Goal: Task Accomplishment & Management: Use online tool/utility

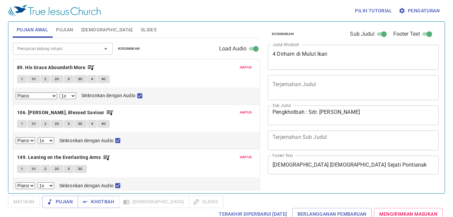
select select "1"
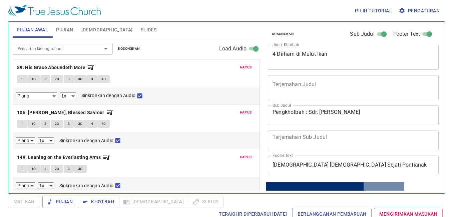
click at [243, 66] on span "Hapus" at bounding box center [246, 67] width 12 height 6
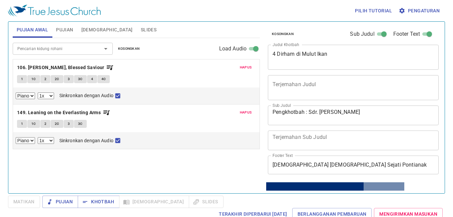
click at [243, 66] on span "Hapus" at bounding box center [246, 67] width 12 height 6
click at [243, 109] on span "Hapus" at bounding box center [246, 112] width 12 height 6
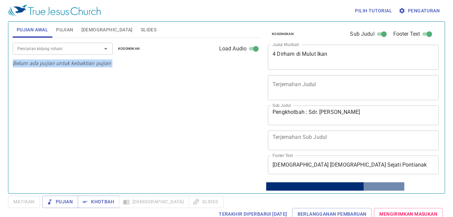
click at [243, 66] on p "Belum ada pujian untuk kebaktian pujian" at bounding box center [136, 63] width 247 height 8
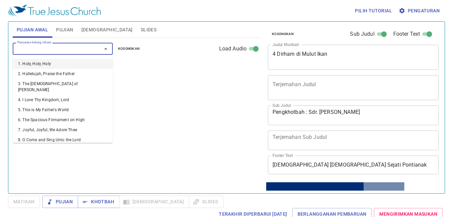
click at [75, 46] on input "Pencarian kidung rohani" at bounding box center [53, 49] width 76 height 8
click at [378, 48] on div "4 Dirham di Mulut Ikan x Judul Khotbah" at bounding box center [353, 57] width 171 height 25
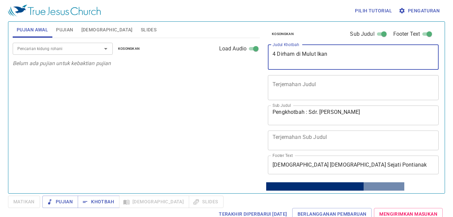
click at [371, 55] on textarea "4 Dirham di Mulut Ikan" at bounding box center [354, 57] width 162 height 13
type textarea "Orang Samaria yang Tahir"
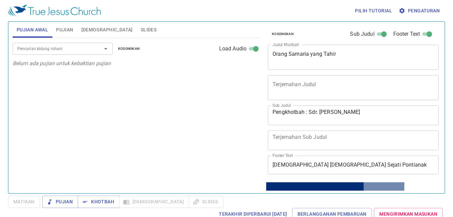
click at [96, 193] on div "Pujian Awal Pujian Alkitab Slides Pencarian kidung rohani Pencarian kidung roha…" at bounding box center [226, 107] width 437 height 172
click at [99, 200] on span "Khotbah" at bounding box center [98, 202] width 31 height 8
click at [61, 24] on button "Pujian" at bounding box center [64, 30] width 25 height 16
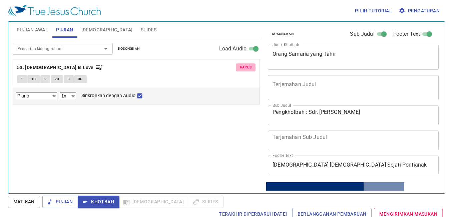
click at [247, 67] on span "Hapus" at bounding box center [246, 67] width 12 height 6
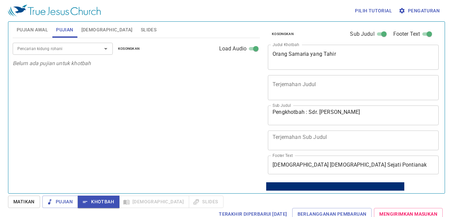
click at [83, 46] on input "Pencarian kidung rohani" at bounding box center [53, 49] width 76 height 8
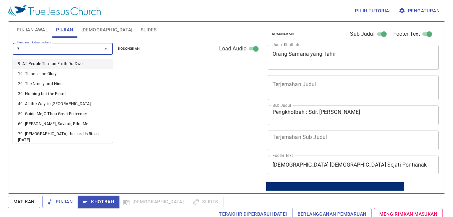
type input "96"
select select "1"
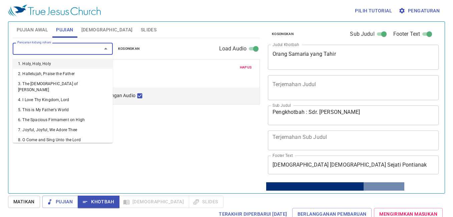
click at [83, 45] on input "Pencarian kidung rohani" at bounding box center [53, 49] width 76 height 8
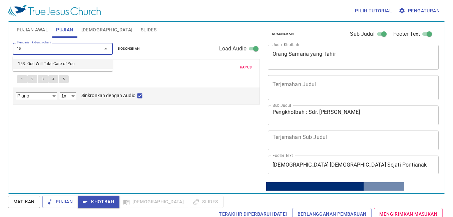
type input "153"
select select "1"
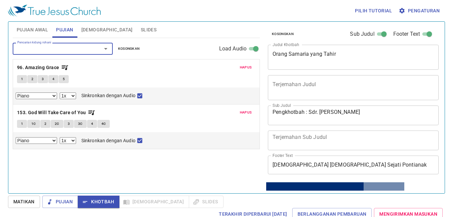
click at [421, 9] on span "Pengaturan" at bounding box center [420, 11] width 40 height 8
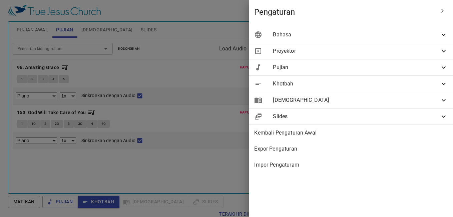
click at [398, 30] on div "Bahasa" at bounding box center [351, 35] width 204 height 16
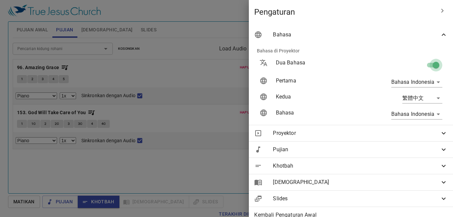
click at [434, 67] on input "checkbox" at bounding box center [436, 66] width 38 height 13
checkbox input "false"
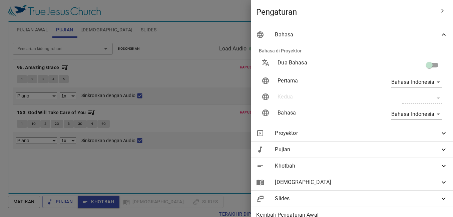
click at [132, 81] on div at bounding box center [226, 108] width 453 height 217
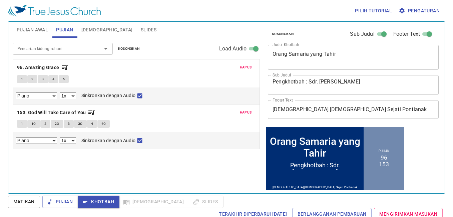
click at [306, 52] on textarea "Orang Samaria yang Tahir" at bounding box center [354, 57] width 162 height 13
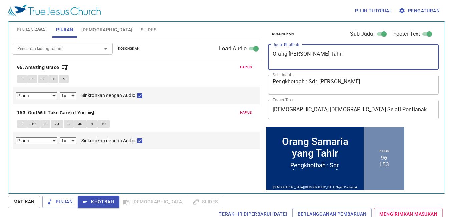
type textarea "Orang Samaria yang Tahir"
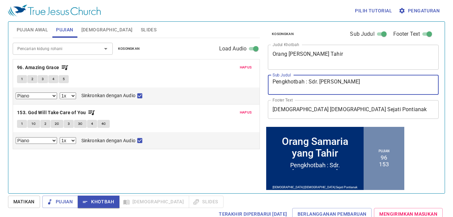
click at [317, 83] on textarea "Pengkhotbah : Sdr. Billy Andreas" at bounding box center [354, 84] width 162 height 13
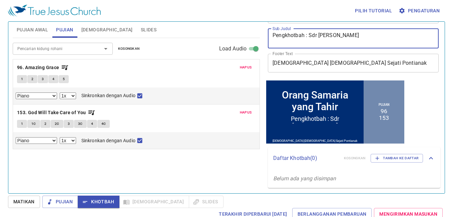
type textarea "[PERSON_NAME] : Sdr [PERSON_NAME]"
click at [25, 29] on span "Pujian Awal" at bounding box center [32, 30] width 31 height 8
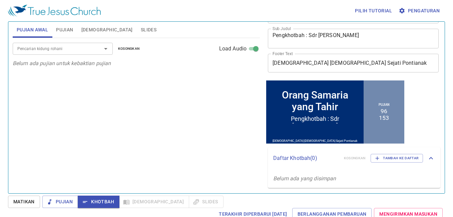
click at [80, 53] on div "Pencarian kidung rohani" at bounding box center [63, 49] width 100 height 12
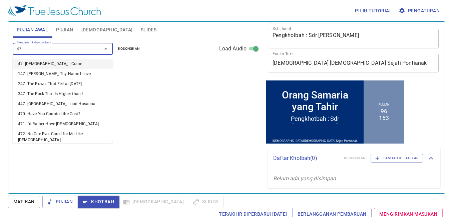
type input "473"
select select "1"
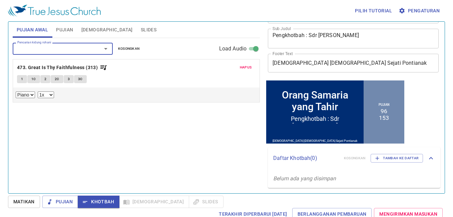
click at [244, 64] on button "Hapus" at bounding box center [246, 67] width 20 height 8
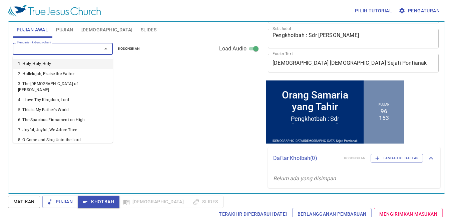
click at [55, 46] on input "Pencarian kidung rohani" at bounding box center [53, 49] width 76 height 8
type input "281"
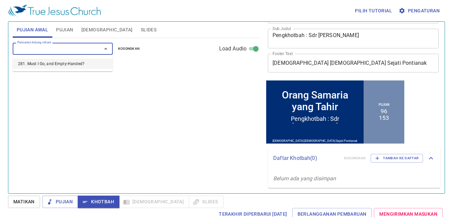
select select "1"
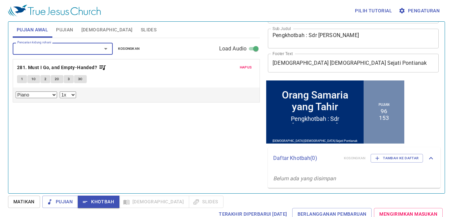
click at [55, 46] on input "Pencarian kidung rohani" at bounding box center [53, 49] width 76 height 8
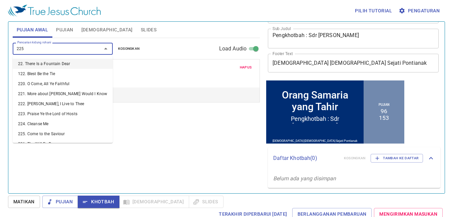
type input "225. Come to the Saviour"
select select "1"
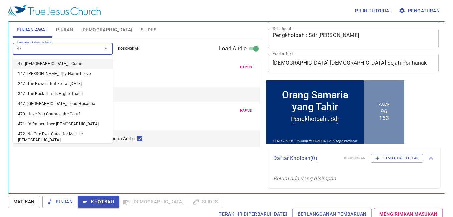
type input "473"
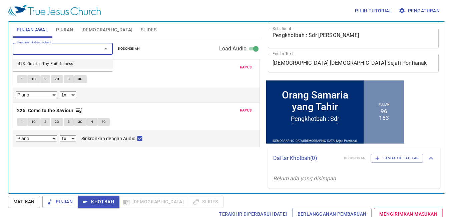
select select "1"
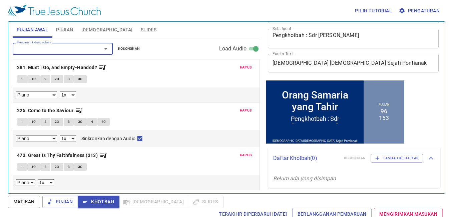
click at [241, 155] on span "Hapus" at bounding box center [246, 155] width 12 height 6
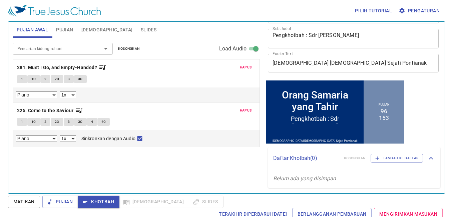
click at [425, 14] on span "Pengaturan" at bounding box center [420, 11] width 40 height 8
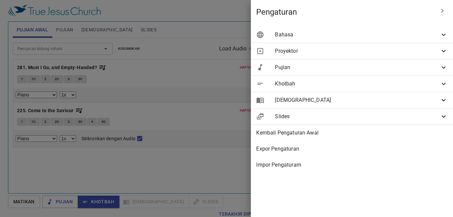
click at [245, 21] on div at bounding box center [226, 108] width 453 height 217
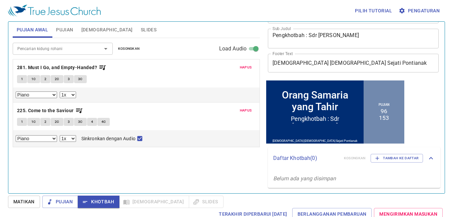
click at [61, 50] on input "Pencarian kidung rohani" at bounding box center [53, 49] width 76 height 8
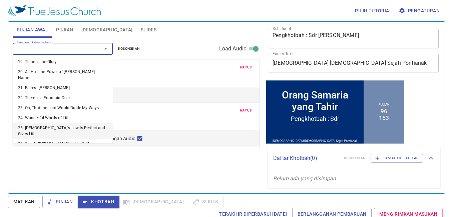
scroll to position [0, 0]
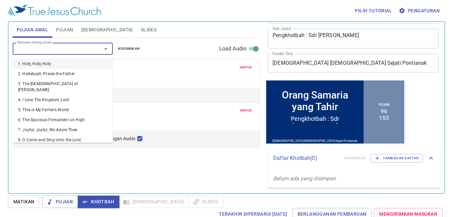
click at [62, 32] on span "Pujian" at bounding box center [64, 30] width 17 height 8
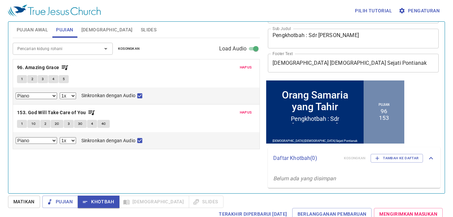
click at [84, 31] on span "[DEMOGRAPHIC_DATA]" at bounding box center [106, 30] width 51 height 8
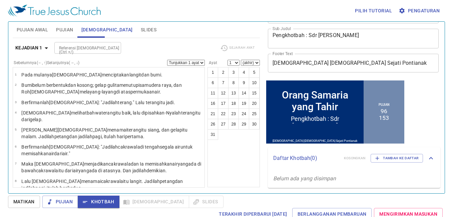
click at [30, 27] on span "Pujian Awal" at bounding box center [32, 30] width 31 height 8
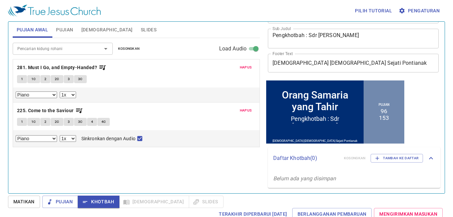
drag, startPoint x: 116, startPoint y: 39, endPoint x: 119, endPoint y: 35, distance: 5.6
click at [116, 39] on div "Pencarian kidung rohani Pencarian kidung rohani Kosongkan Load Audio" at bounding box center [136, 48] width 247 height 21
click at [141, 32] on span "Slides" at bounding box center [149, 30] width 16 height 8
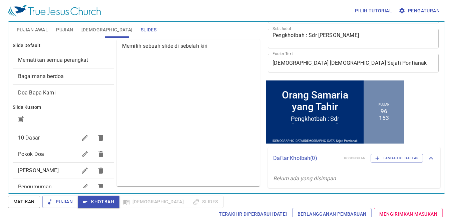
click at [46, 150] on span "Pokok Doa" at bounding box center [47, 154] width 59 height 8
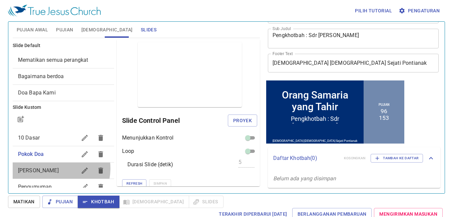
click at [50, 168] on span "[PERSON_NAME] Berdoa" at bounding box center [38, 170] width 41 height 6
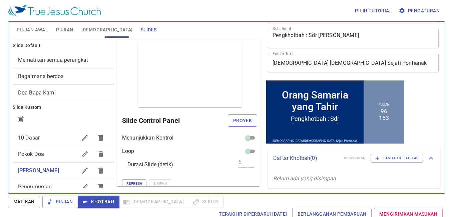
click at [234, 119] on span "Proyek" at bounding box center [242, 120] width 19 height 8
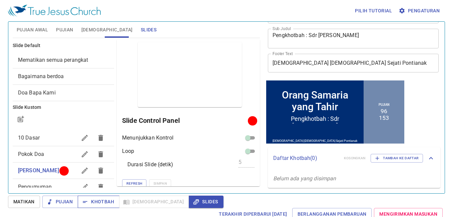
click at [109, 201] on span "Khotbah" at bounding box center [98, 202] width 31 height 8
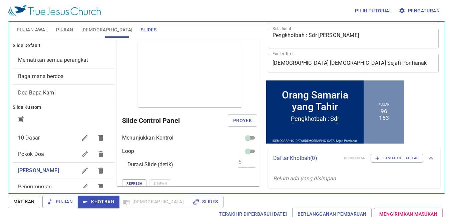
click at [173, 194] on div "Pilih tutorial Pengaturan Pujian Awal Pujian Alkitab Slides Pencarian kidung ro…" at bounding box center [226, 108] width 453 height 217
click at [194, 201] on span "Slides" at bounding box center [206, 202] width 24 height 8
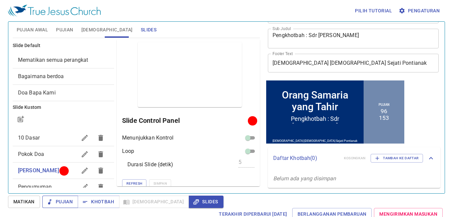
click at [64, 201] on span "Pujian" at bounding box center [60, 202] width 25 height 8
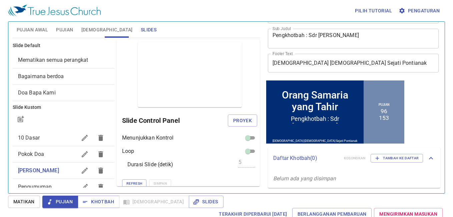
click at [39, 33] on span "Pujian Awal" at bounding box center [32, 30] width 31 height 8
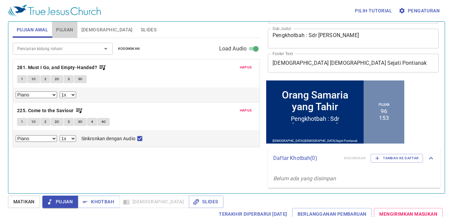
click at [66, 31] on span "Pujian" at bounding box center [64, 30] width 17 height 8
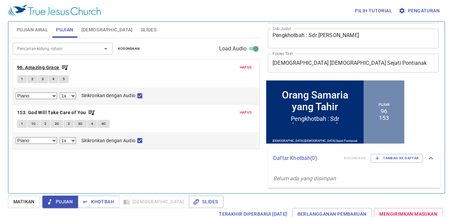
click at [54, 66] on b "96. Amazing Grace" at bounding box center [38, 67] width 42 height 8
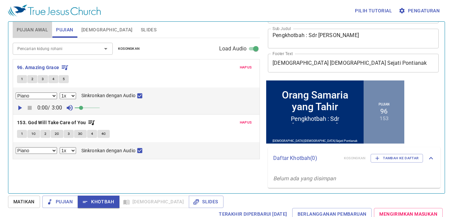
click at [40, 31] on span "Pujian Awal" at bounding box center [32, 30] width 31 height 8
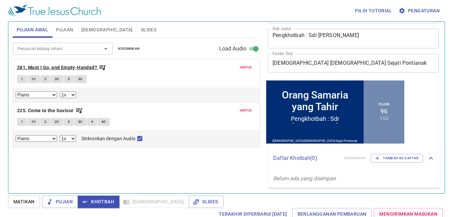
click at [50, 69] on b "281. Must I Go, and Empty-Handed?" at bounding box center [57, 67] width 80 height 8
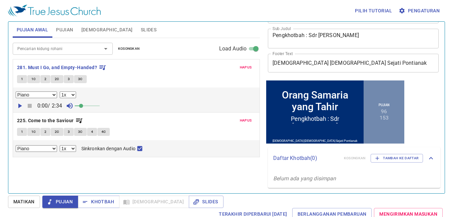
click at [67, 36] on button "Pujian" at bounding box center [64, 30] width 25 height 16
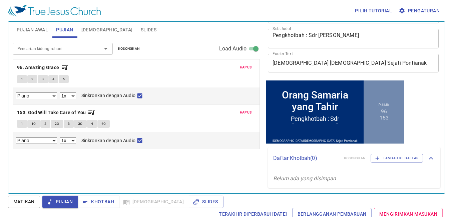
click at [28, 34] on button "Pujian Awal" at bounding box center [32, 30] width 39 height 16
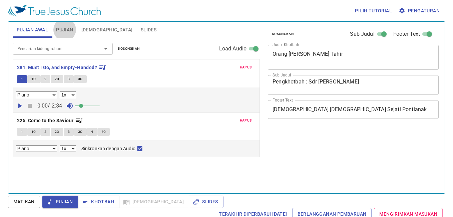
select select "1"
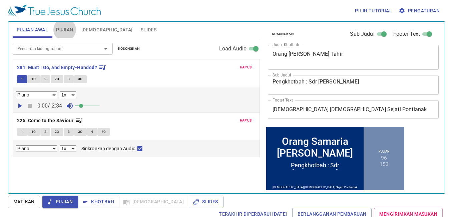
scroll to position [46, 0]
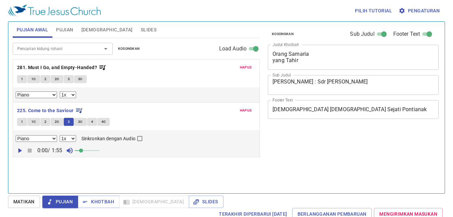
select select "1"
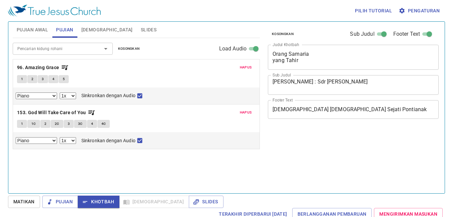
select select "1"
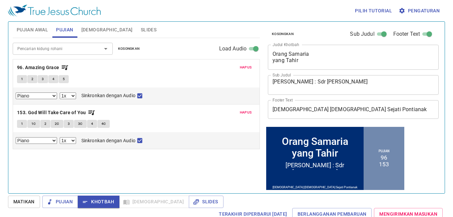
scroll to position [46, 0]
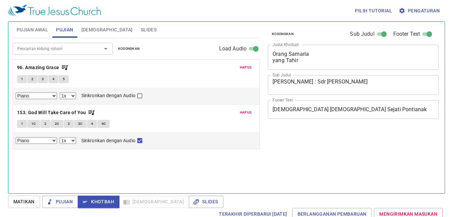
select select "1"
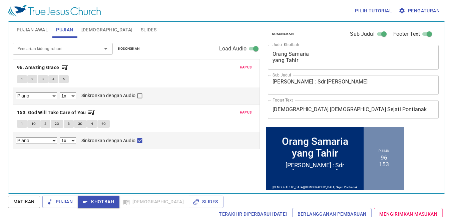
scroll to position [46, 0]
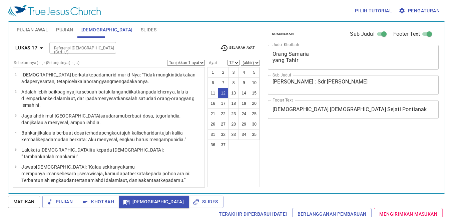
select select "12"
select select "2"
select select "12"
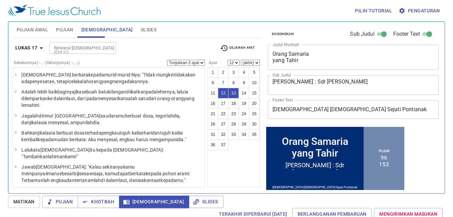
scroll to position [46, 0]
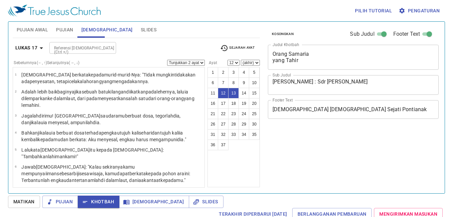
select select "2"
select select "12"
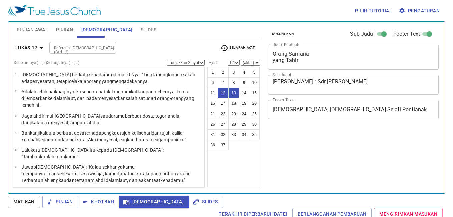
select select "2"
select select "12"
select select "14"
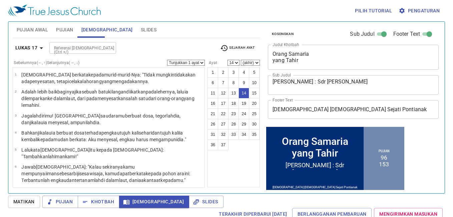
scroll to position [46, 0]
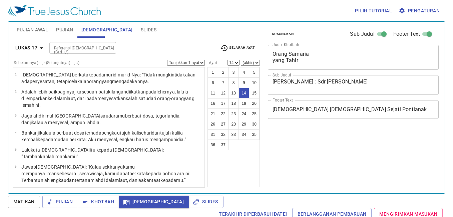
select select "14"
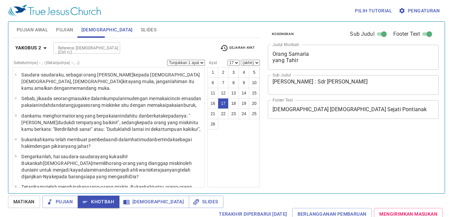
select select "17"
select select "1"
select select "17"
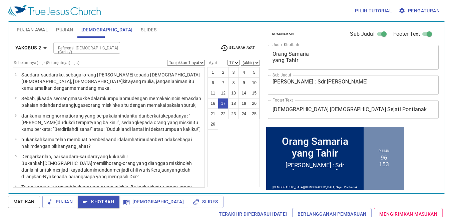
click at [70, 27] on span "Pujian" at bounding box center [64, 30] width 17 height 8
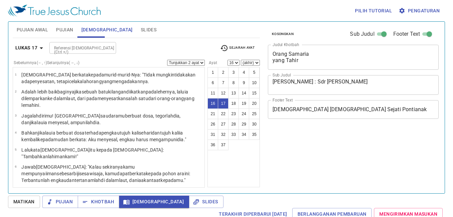
select select "2"
select select "16"
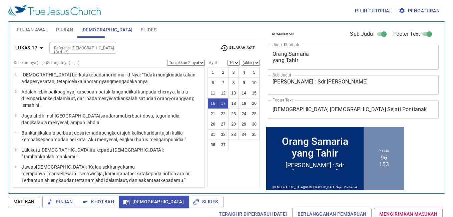
click at [185, 61] on select "Tunjukkan 1 ayat Tunjukkan 2 ayat Tunjukkan 3 ayat Tunjukkan 4 ayat Tunjukkan 5…" at bounding box center [186, 63] width 38 height 6
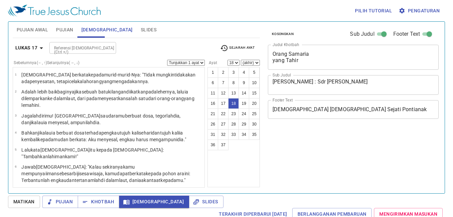
select select "18"
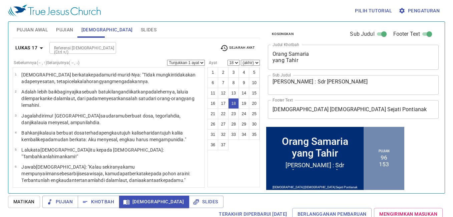
scroll to position [46, 0]
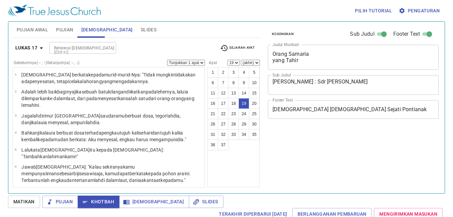
select select "19"
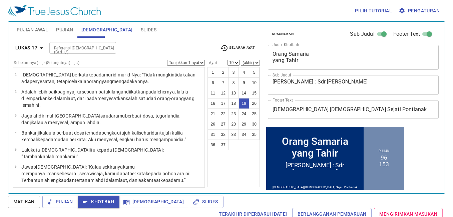
scroll to position [267, 0]
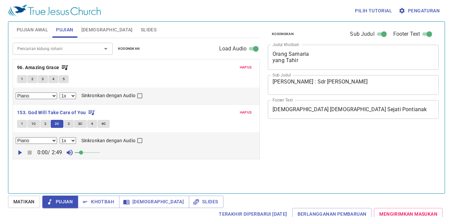
select select "1"
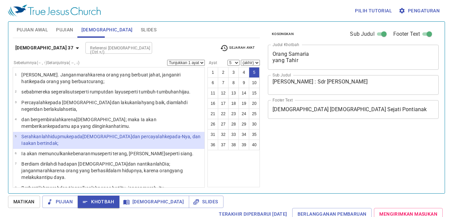
select select "5"
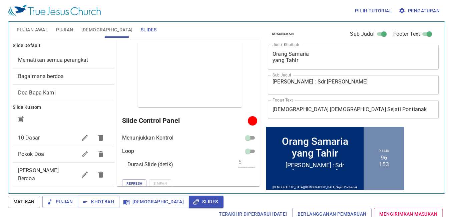
scroll to position [14, 0]
